Goal: Find specific page/section: Find specific page/section

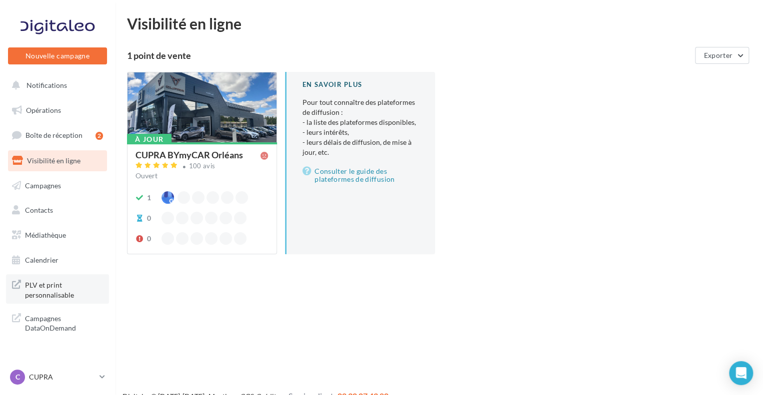
click at [70, 292] on span "PLV et print personnalisable" at bounding box center [64, 288] width 78 height 21
click at [59, 229] on link "Médiathèque" at bounding box center [57, 235] width 103 height 21
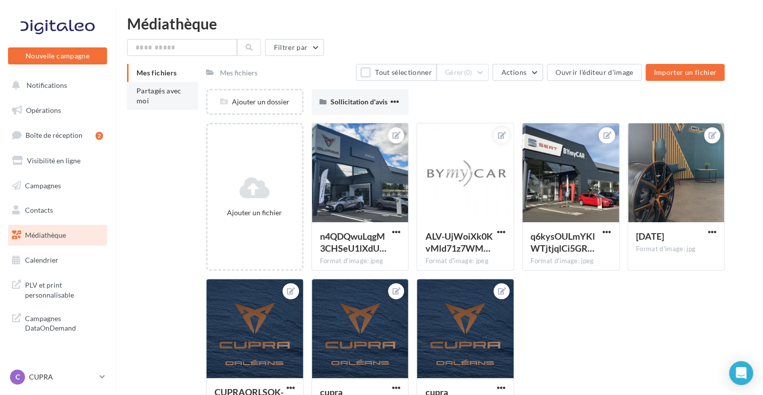
click at [160, 100] on li "Partagés avec moi" at bounding box center [162, 96] width 71 height 28
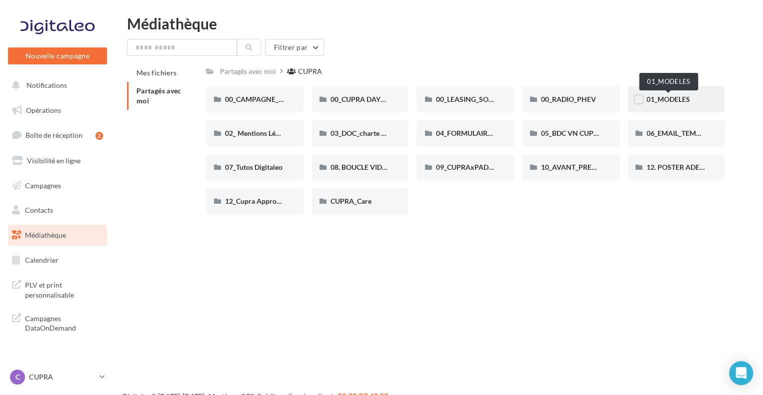
click at [684, 96] on span "01_MODELES" at bounding box center [667, 99] width 43 height 8
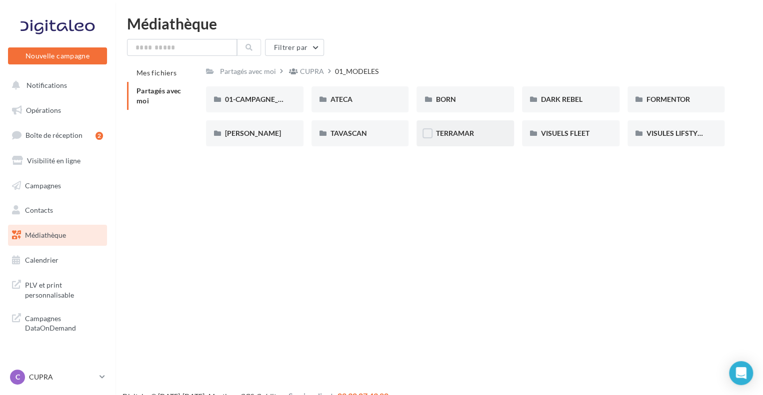
click at [474, 128] on div "TERRAMAR" at bounding box center [464, 133] width 97 height 26
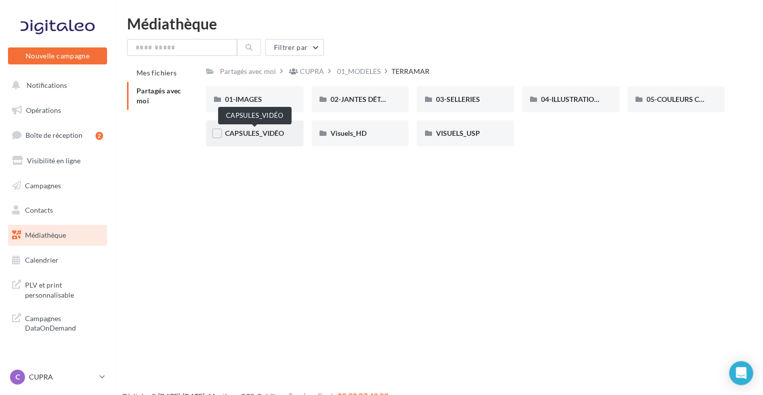
click at [270, 134] on span "CAPSULES_VIDÉO" at bounding box center [254, 133] width 59 height 8
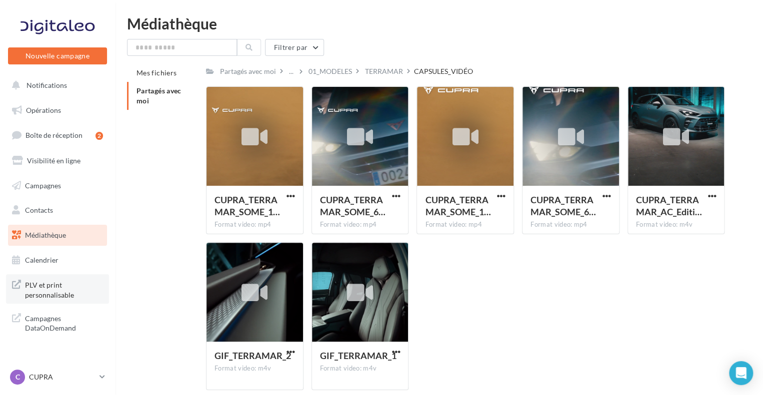
click at [71, 282] on span "PLV et print personnalisable" at bounding box center [64, 288] width 78 height 21
click at [42, 283] on span "PLV et print personnalisable" at bounding box center [64, 288] width 78 height 21
click at [370, 67] on div "TERRAMAR" at bounding box center [384, 71] width 38 height 10
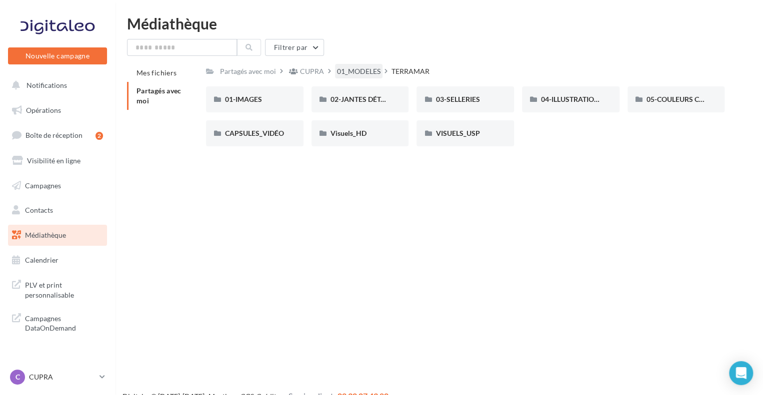
click at [352, 71] on div "01_MODELES" at bounding box center [358, 71] width 43 height 10
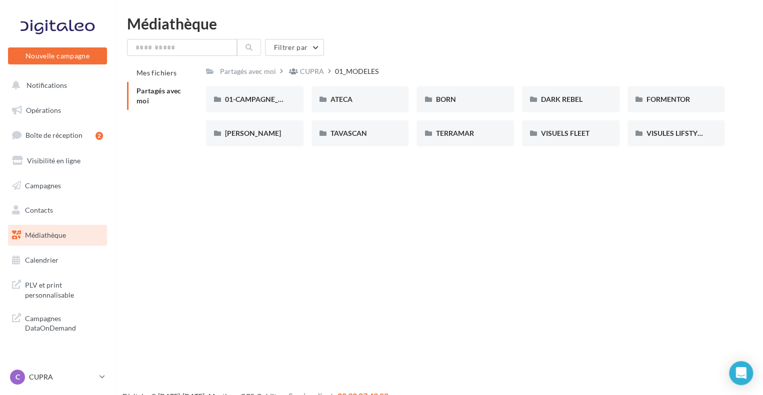
click at [312, 79] on div "Partagés avec moi CUPRA 01_MODELES C Partagé par [PERSON_NAME] 01-CAMPAGNE_RED_…" at bounding box center [465, 109] width 518 height 90
click at [310, 71] on div "CUPRA" at bounding box center [312, 71] width 24 height 10
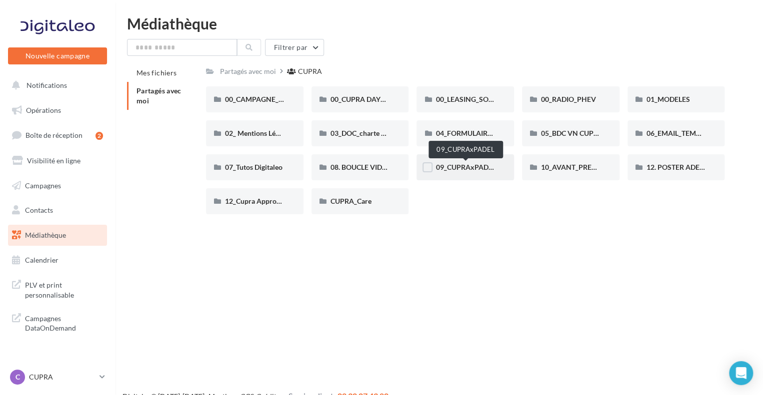
click at [483, 167] on span "09_CUPRAxPADEL" at bounding box center [465, 167] width 60 height 8
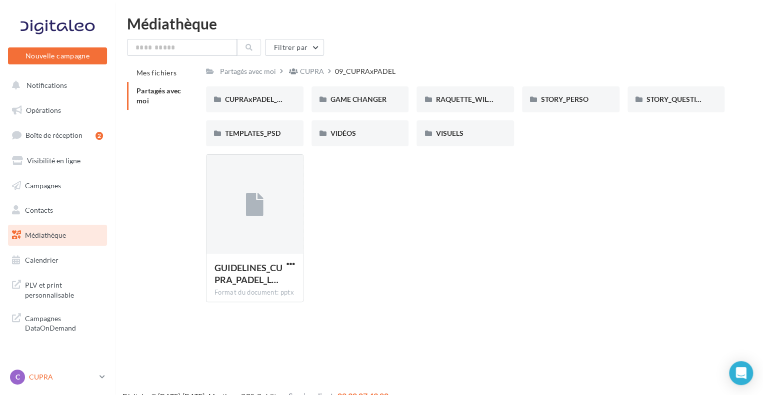
click at [95, 381] on p "CUPRA" at bounding box center [62, 377] width 66 height 10
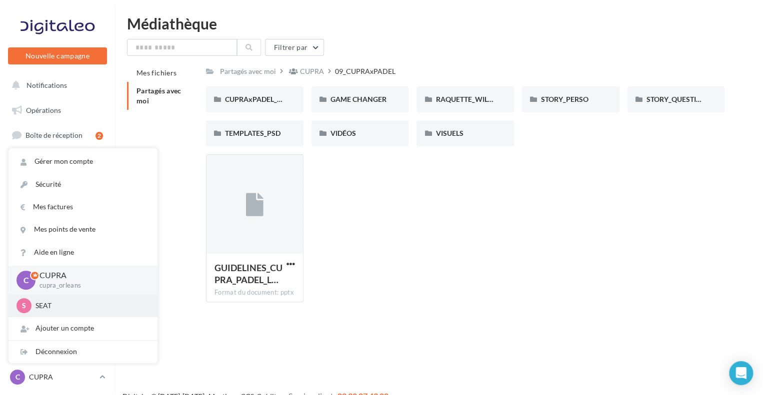
click at [64, 308] on p "SEAT" at bounding box center [90, 306] width 110 height 10
